Goal: Navigation & Orientation: Find specific page/section

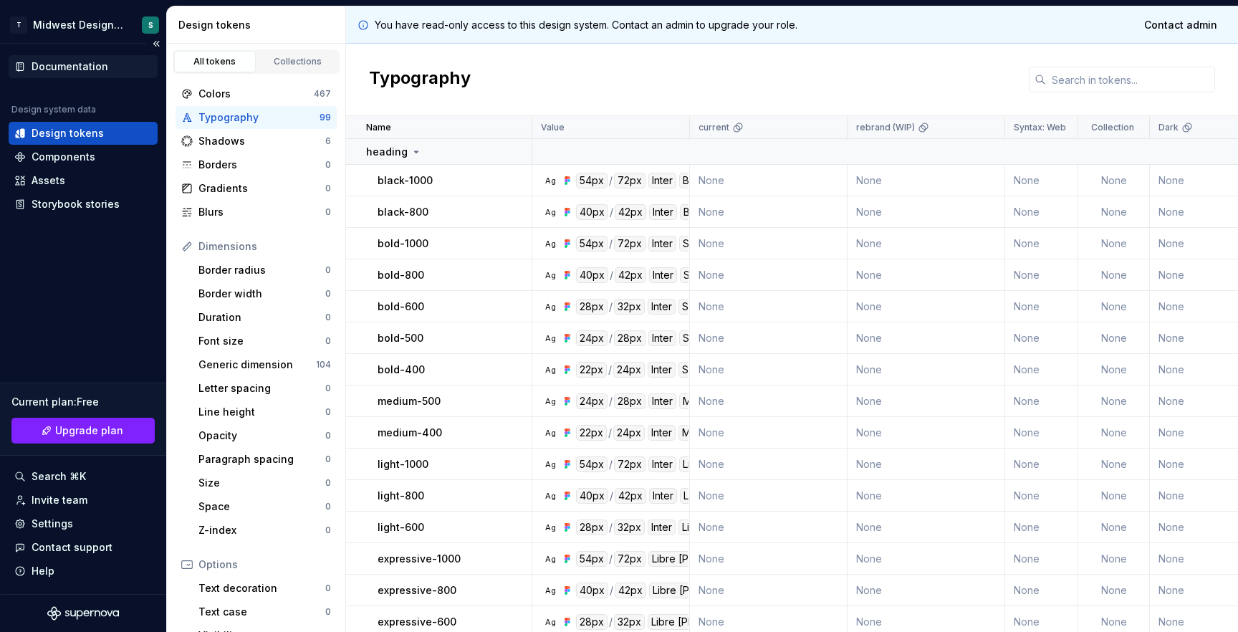
click at [86, 72] on div "Documentation" at bounding box center [70, 66] width 77 height 14
